Goal: Task Accomplishment & Management: Manage account settings

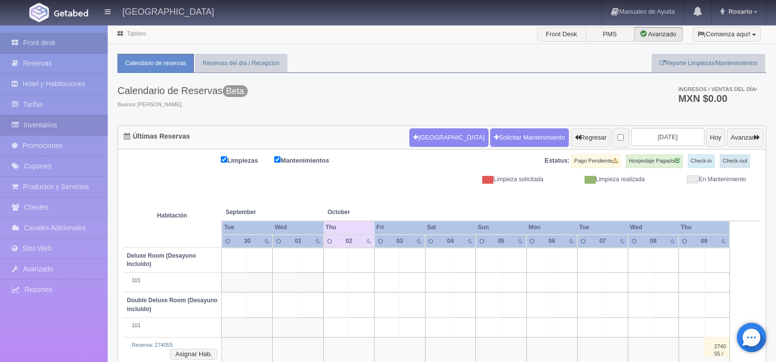
click at [71, 127] on link "Inventarios" at bounding box center [54, 125] width 108 height 20
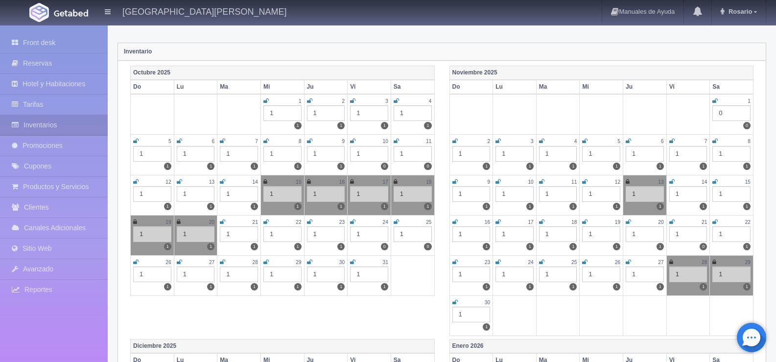
click at [355, 98] on icon at bounding box center [352, 101] width 5 height 6
click at [395, 102] on icon at bounding box center [396, 101] width 5 height 6
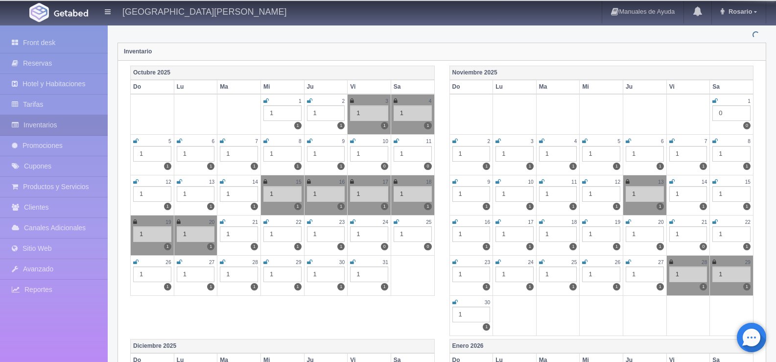
click at [133, 142] on icon at bounding box center [135, 141] width 5 height 6
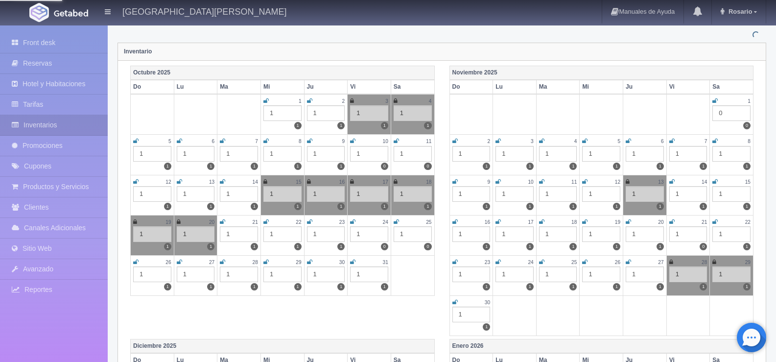
scroll to position [0, 0]
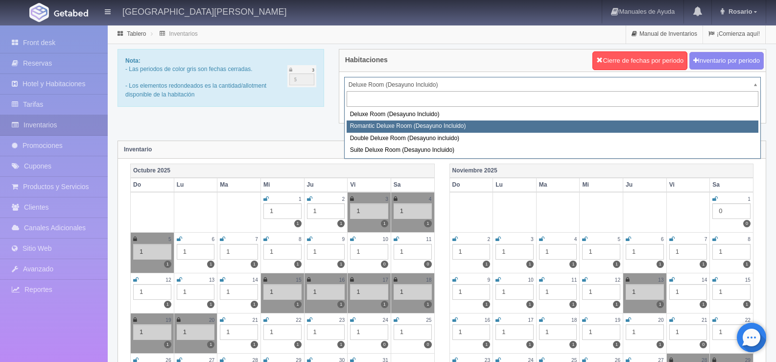
select select "625"
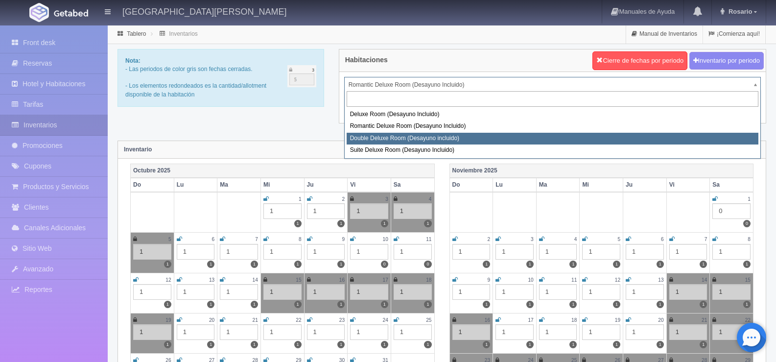
select select "627"
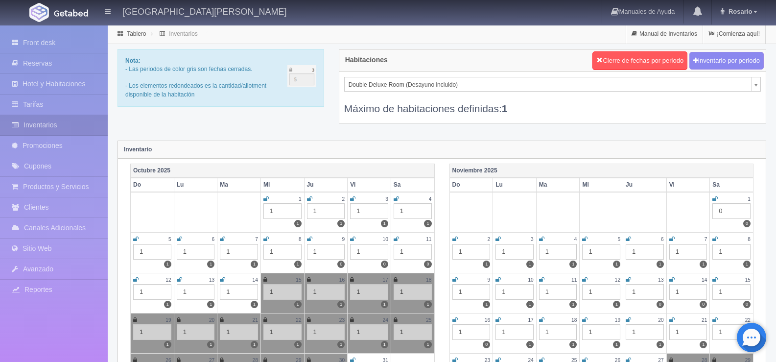
click at [354, 198] on icon at bounding box center [352, 199] width 5 height 6
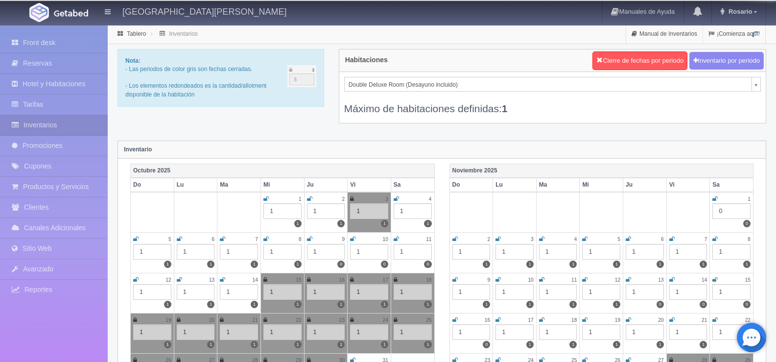
click at [399, 200] on icon at bounding box center [396, 199] width 5 height 6
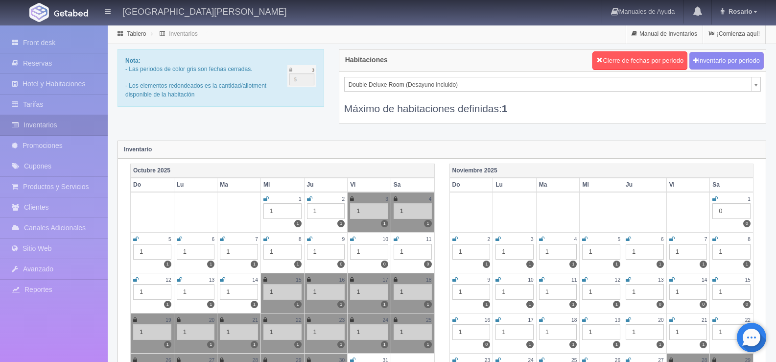
click at [133, 236] on icon at bounding box center [135, 239] width 5 height 6
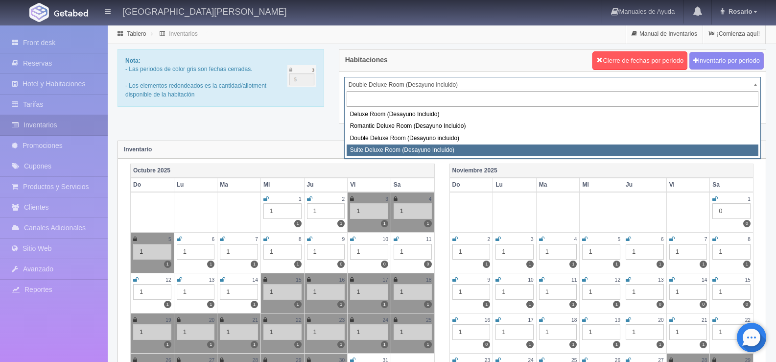
select select "628"
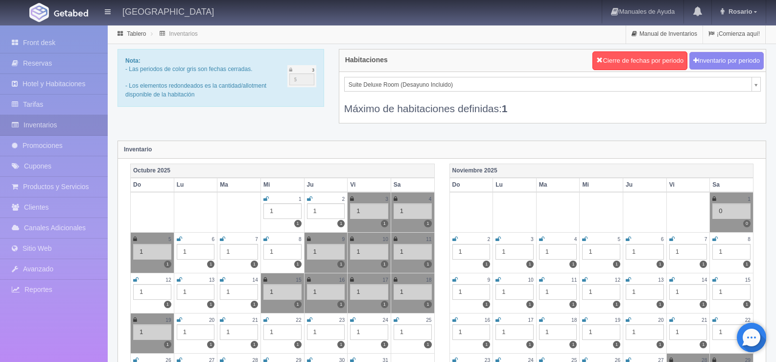
click at [401, 156] on div "Inventario" at bounding box center [442, 150] width 648 height 18
